Goal: Information Seeking & Learning: Find contact information

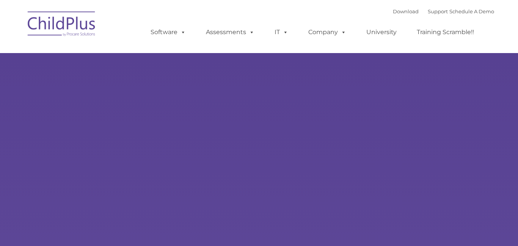
select select "MEDIUM"
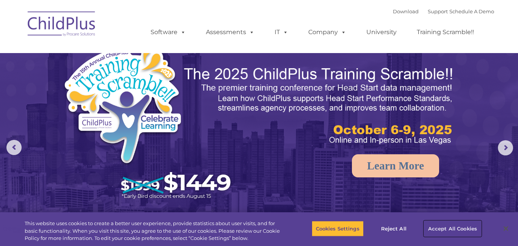
click at [465, 230] on button "Accept All Cookies" at bounding box center [452, 229] width 57 height 16
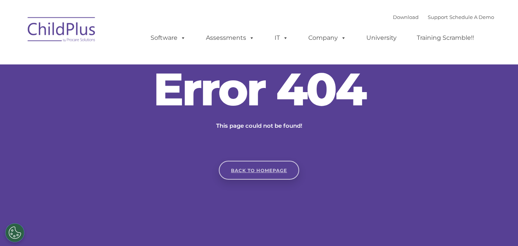
click at [262, 169] on link "Back to homepage" at bounding box center [259, 170] width 80 height 19
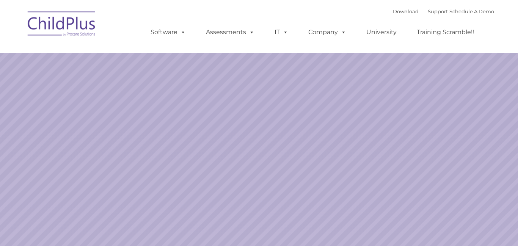
select select "MEDIUM"
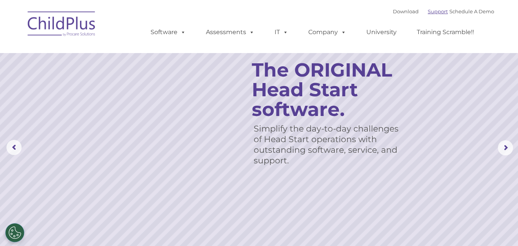
click at [430, 11] on link "Support" at bounding box center [438, 11] width 20 height 6
